Goal: Task Accomplishment & Management: Use online tool/utility

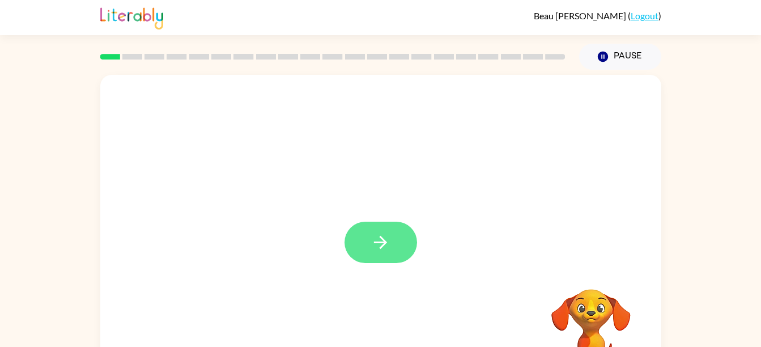
click at [383, 238] on icon "button" at bounding box center [381, 242] width 20 height 20
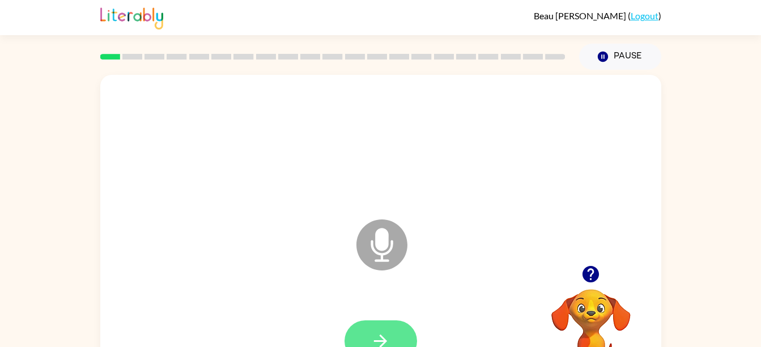
click at [378, 331] on icon "button" at bounding box center [381, 341] width 20 height 20
click at [380, 248] on icon "Microphone The Microphone is here when it is your turn to talk" at bounding box center [439, 259] width 170 height 85
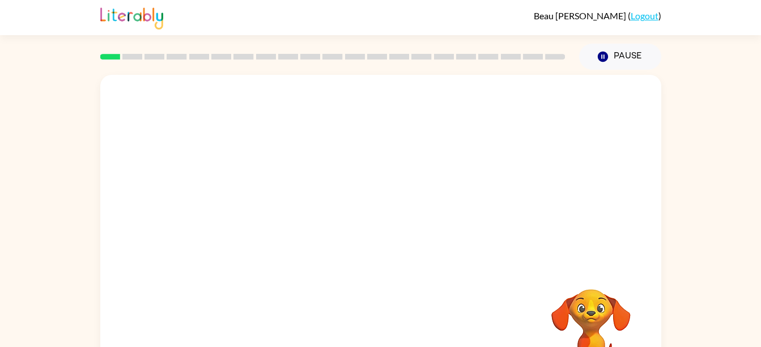
click at [578, 193] on div at bounding box center [380, 170] width 561 height 190
click at [715, 231] on div "Your browser must support playing .mp4 files to use Literably. Please try using…" at bounding box center [380, 234] width 761 height 329
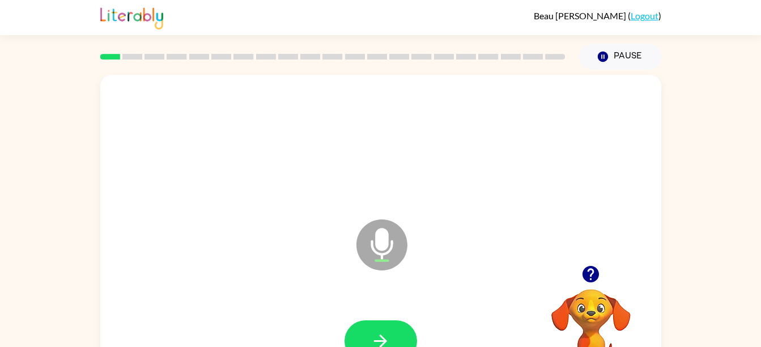
click at [461, 231] on icon "Microphone The Microphone is here when it is your turn to talk" at bounding box center [439, 259] width 170 height 85
click at [375, 333] on icon "button" at bounding box center [381, 341] width 20 height 20
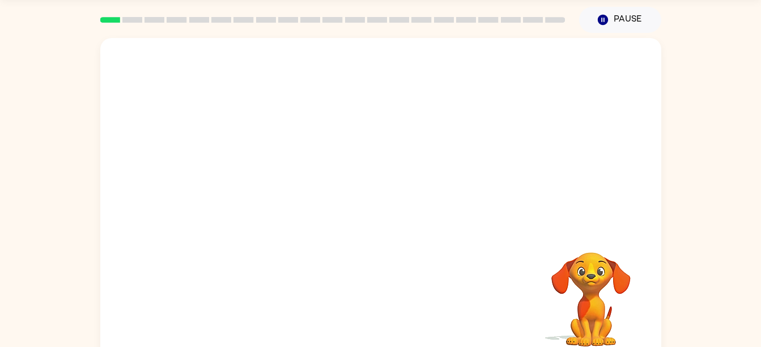
scroll to position [52, 0]
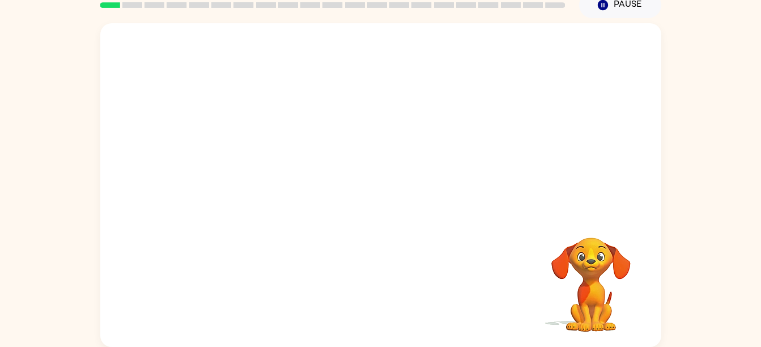
click at [721, 31] on div "Your browser must support playing .mp4 files to use Literably. Please try using…" at bounding box center [380, 182] width 761 height 329
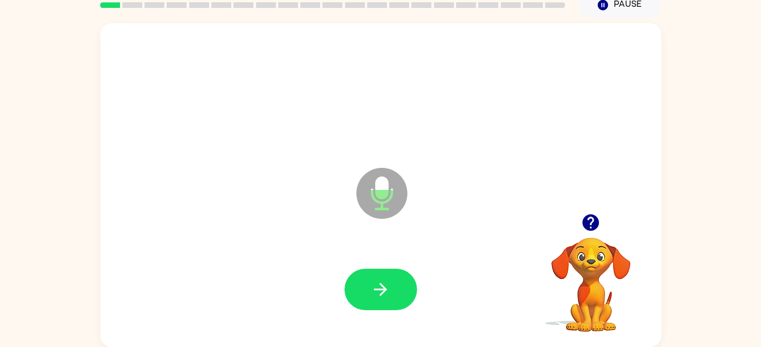
drag, startPoint x: 393, startPoint y: 283, endPoint x: 267, endPoint y: 176, distance: 165.3
click at [267, 176] on div "Microphone The Microphone is here when it is your turn to talk" at bounding box center [354, 165] width 484 height 41
click at [556, 169] on div "Microphone The Microphone is here when it is your turn to talk" at bounding box center [354, 165] width 484 height 41
click at [405, 284] on button "button" at bounding box center [381, 289] width 73 height 41
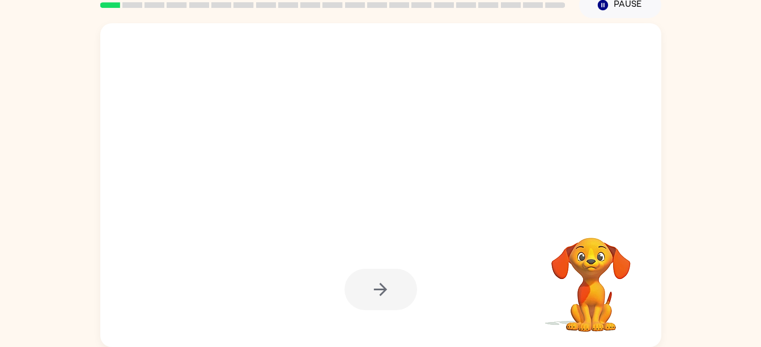
click at [378, 289] on div at bounding box center [381, 289] width 73 height 41
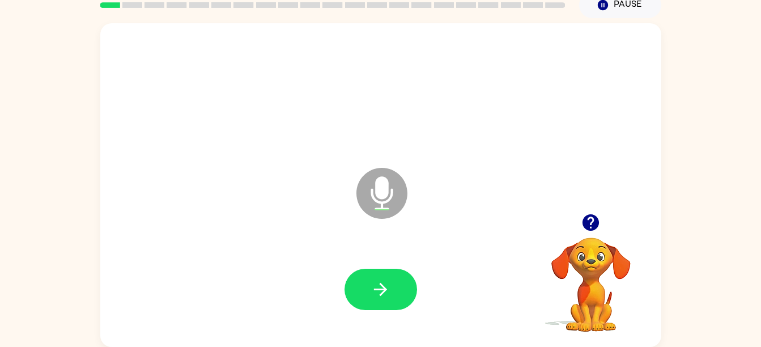
click at [378, 289] on icon "button" at bounding box center [380, 289] width 13 height 13
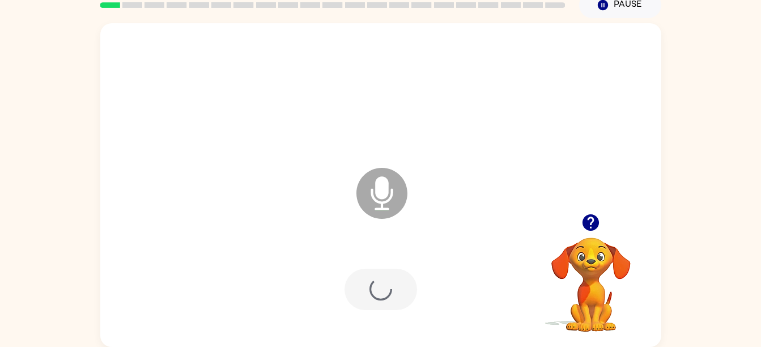
click at [378, 289] on div at bounding box center [381, 289] width 73 height 41
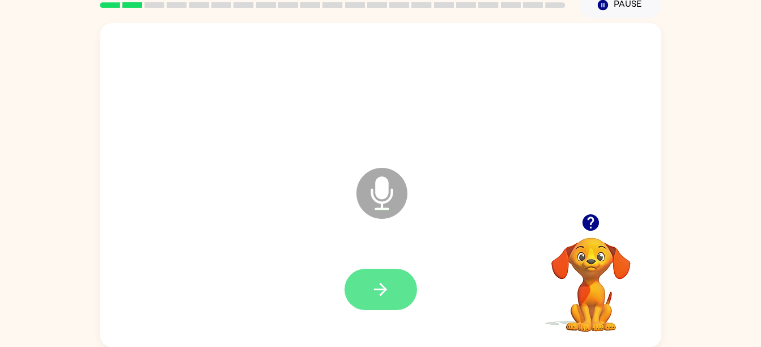
click at [375, 270] on button "button" at bounding box center [381, 289] width 73 height 41
click at [383, 289] on icon "button" at bounding box center [380, 289] width 13 height 13
click at [379, 276] on button "button" at bounding box center [381, 289] width 73 height 41
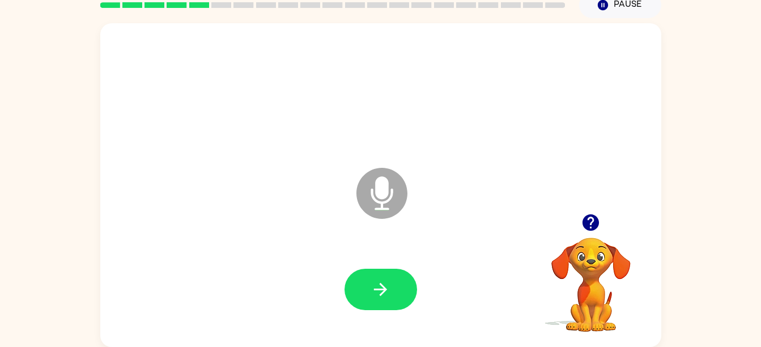
scroll to position [43, 0]
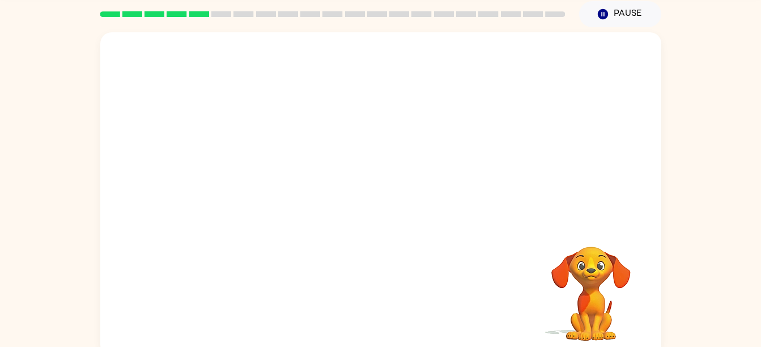
click at [727, 75] on div "Your browser must support playing .mp4 files to use Literably. Please try using…" at bounding box center [380, 191] width 761 height 329
click at [385, 299] on div at bounding box center [381, 298] width 73 height 41
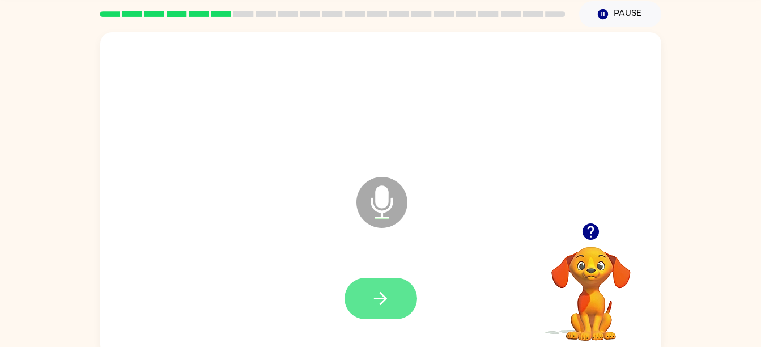
click at [374, 285] on button "button" at bounding box center [381, 298] width 73 height 41
click at [379, 278] on button "button" at bounding box center [381, 298] width 73 height 41
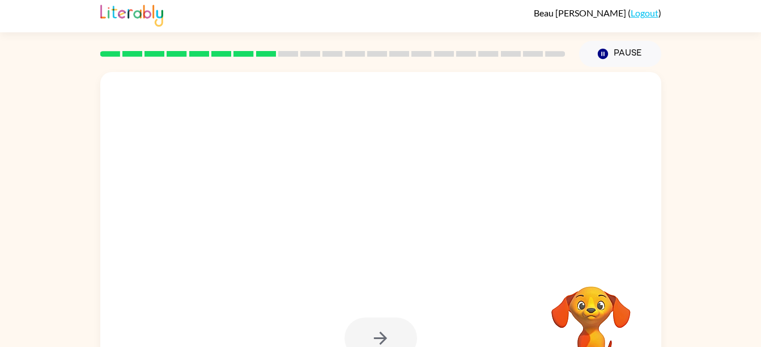
scroll to position [0, 0]
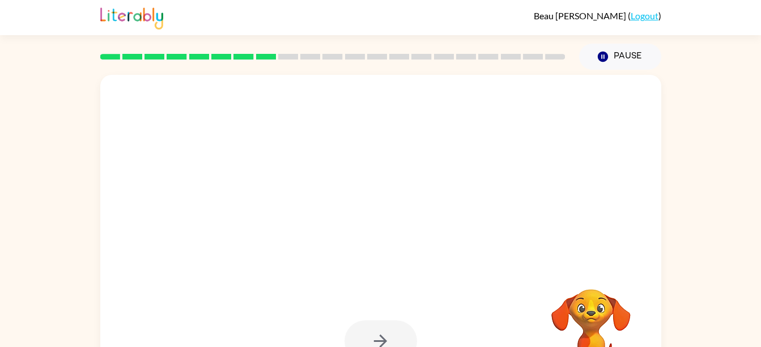
click at [758, 107] on div "Your browser must support playing .mp4 files to use Literably. Please try using…" at bounding box center [380, 234] width 761 height 329
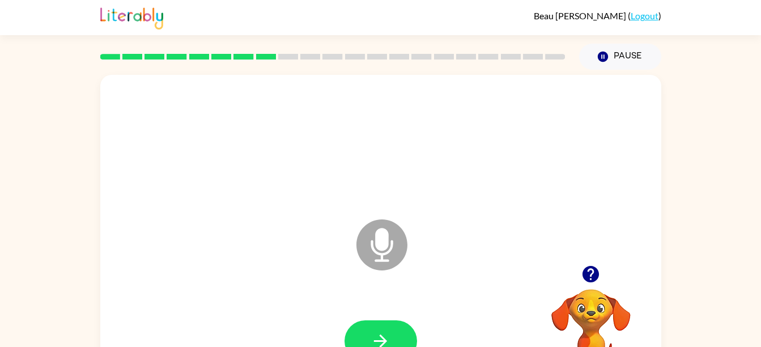
scroll to position [52, 0]
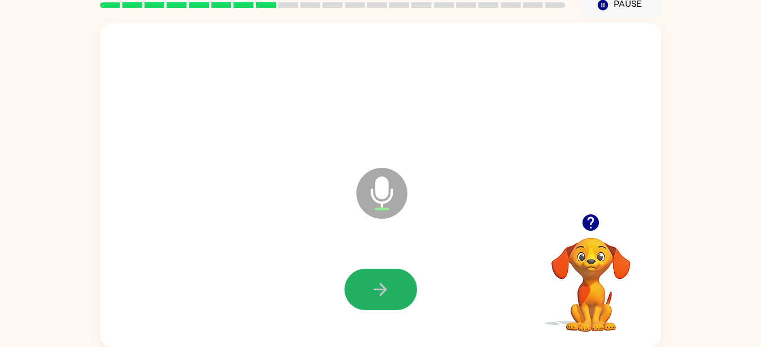
click at [380, 274] on button "button" at bounding box center [381, 289] width 73 height 41
click at [270, 255] on div at bounding box center [381, 289] width 538 height 93
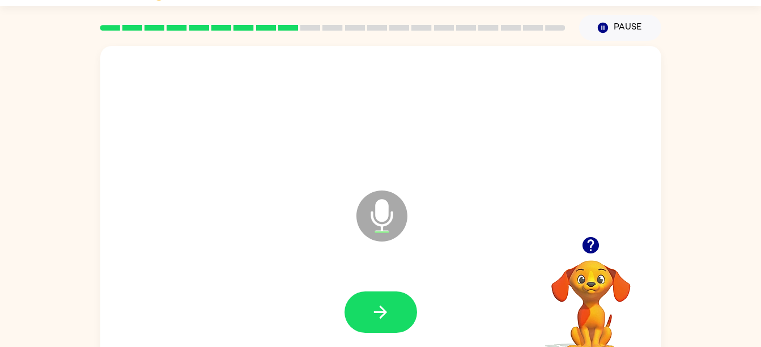
scroll to position [0, 0]
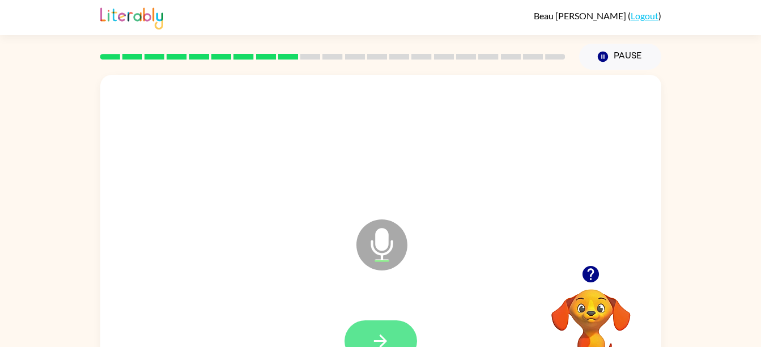
click at [372, 330] on button "button" at bounding box center [381, 340] width 73 height 41
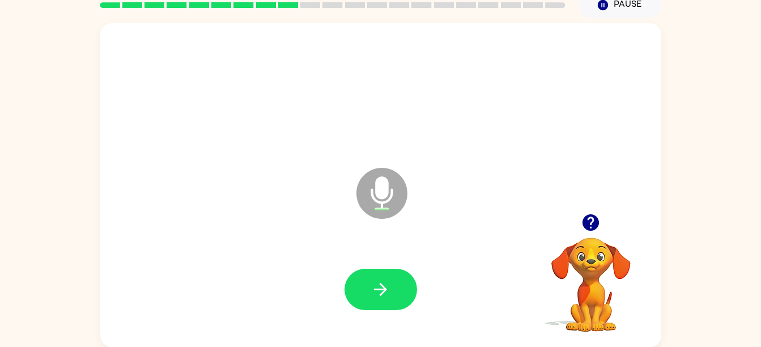
click at [270, 255] on div at bounding box center [381, 289] width 538 height 93
click at [372, 291] on icon "button" at bounding box center [381, 289] width 20 height 20
click at [270, 255] on div at bounding box center [381, 289] width 538 height 93
click at [378, 281] on icon "button" at bounding box center [381, 289] width 20 height 20
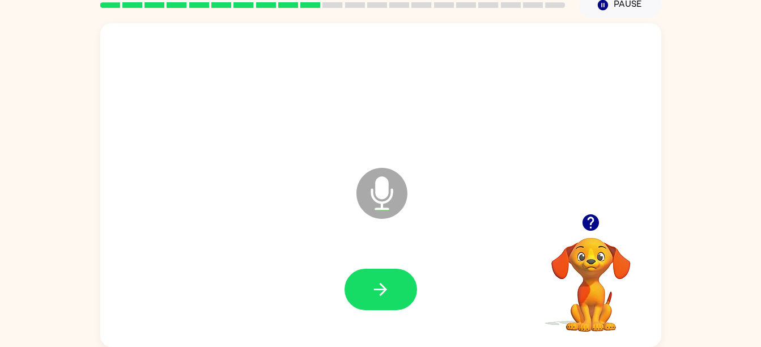
click at [270, 255] on div at bounding box center [381, 289] width 538 height 93
click at [434, 320] on div at bounding box center [381, 289] width 538 height 93
click at [398, 270] on button "button" at bounding box center [381, 289] width 73 height 41
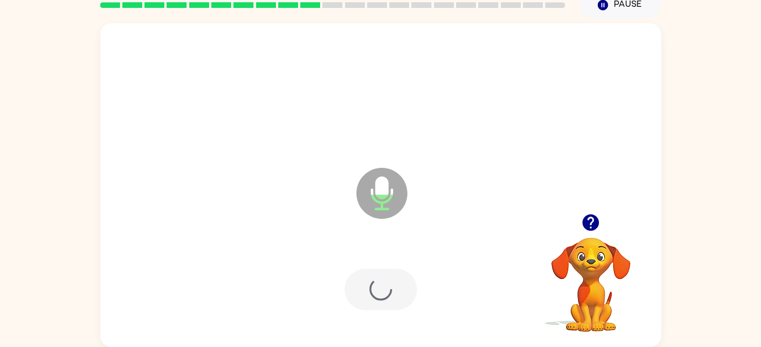
click at [357, 256] on div at bounding box center [381, 289] width 538 height 93
click at [362, 277] on div at bounding box center [381, 289] width 73 height 41
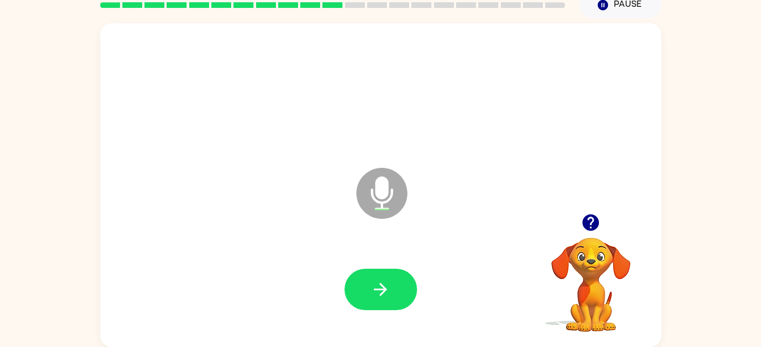
click at [270, 255] on div at bounding box center [381, 289] width 538 height 93
click at [378, 302] on button "button" at bounding box center [381, 289] width 73 height 41
click at [270, 255] on div at bounding box center [381, 289] width 538 height 93
click at [380, 295] on icon "button" at bounding box center [380, 289] width 13 height 13
click at [270, 255] on div at bounding box center [381, 289] width 538 height 93
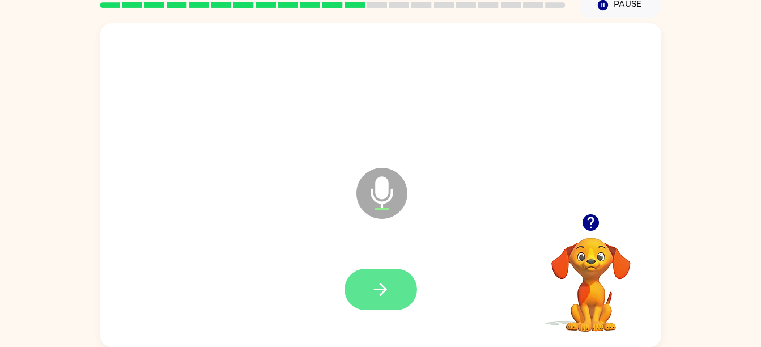
click at [376, 281] on icon "button" at bounding box center [381, 289] width 20 height 20
click at [270, 255] on div at bounding box center [381, 289] width 538 height 93
click at [384, 295] on icon "button" at bounding box center [381, 289] width 20 height 20
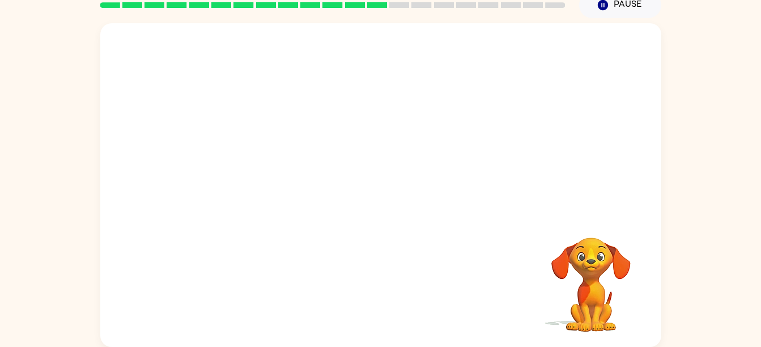
click at [270, 255] on div "Your browser must support playing .mp4 files to use Literably. Please try using…" at bounding box center [380, 185] width 561 height 324
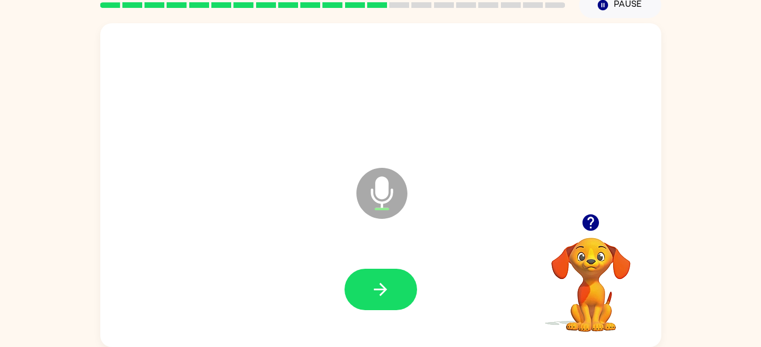
click at [270, 255] on div at bounding box center [381, 289] width 538 height 93
click at [385, 289] on icon "button" at bounding box center [380, 289] width 13 height 13
click at [270, 255] on div at bounding box center [381, 289] width 538 height 93
click at [392, 286] on button "button" at bounding box center [381, 289] width 73 height 41
click at [270, 255] on div at bounding box center [381, 289] width 538 height 93
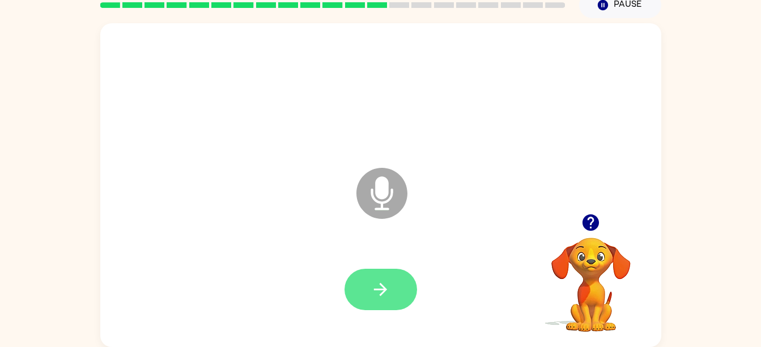
click at [368, 292] on button "button" at bounding box center [381, 289] width 73 height 41
click at [270, 255] on div at bounding box center [381, 289] width 538 height 93
click at [365, 276] on button "button" at bounding box center [381, 289] width 73 height 41
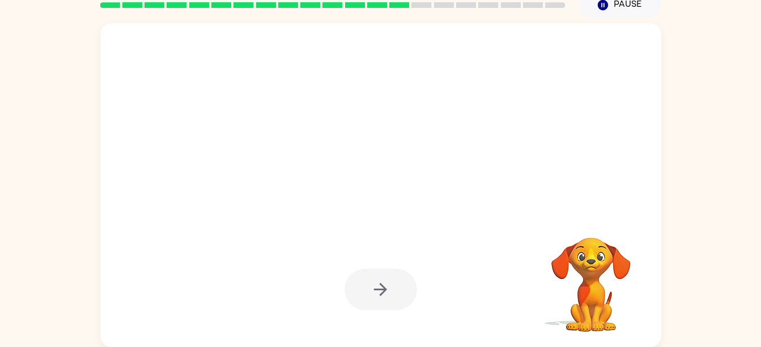
click at [384, 302] on div at bounding box center [381, 289] width 73 height 41
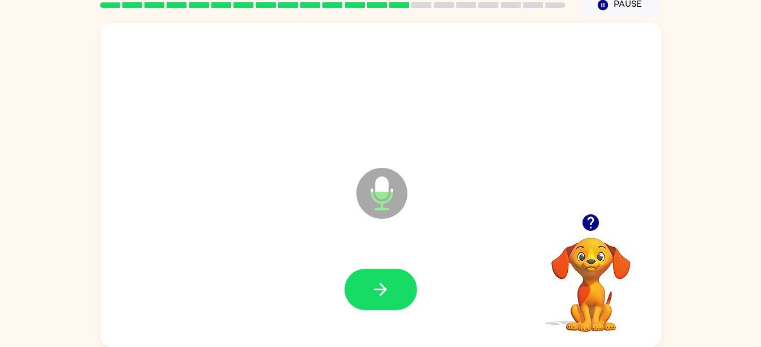
click at [270, 255] on div at bounding box center [381, 289] width 538 height 93
